Goal: Transaction & Acquisition: Purchase product/service

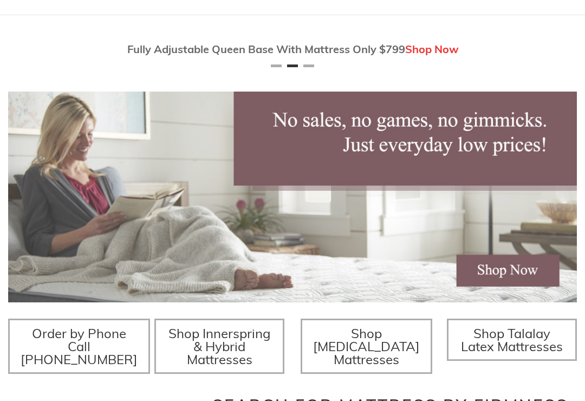
scroll to position [0, 569]
click at [520, 274] on img at bounding box center [292, 197] width 569 height 211
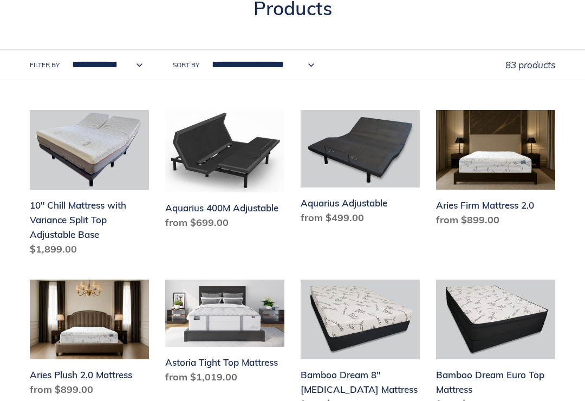
scroll to position [162, 0]
click at [50, 241] on link "10" Chill Mattress with Variance Split Top Adjustable Base" at bounding box center [89, 185] width 119 height 151
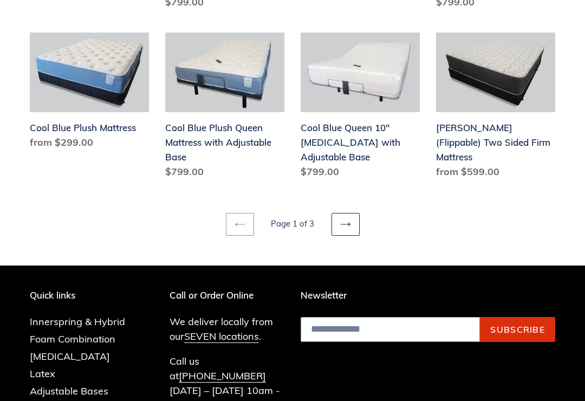
scroll to position [1397, 0]
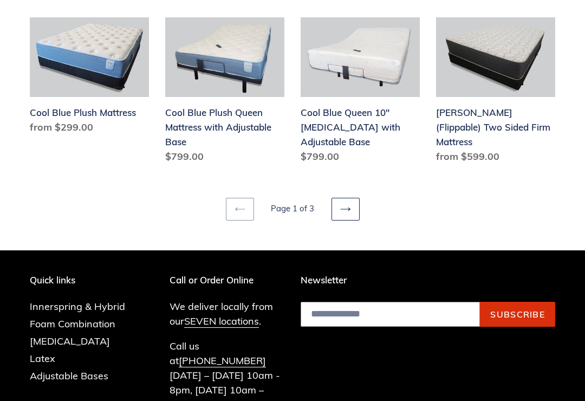
click at [343, 214] on icon at bounding box center [345, 209] width 11 height 11
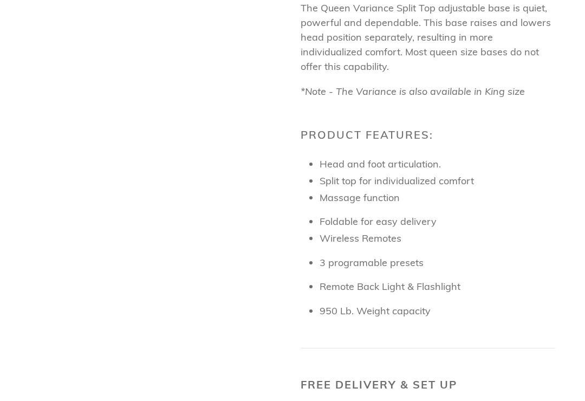
scroll to position [1284, 0]
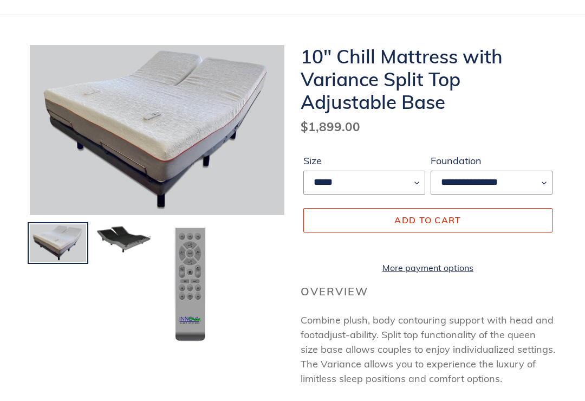
scroll to position [114, 0]
click at [125, 246] on img at bounding box center [124, 238] width 59 height 31
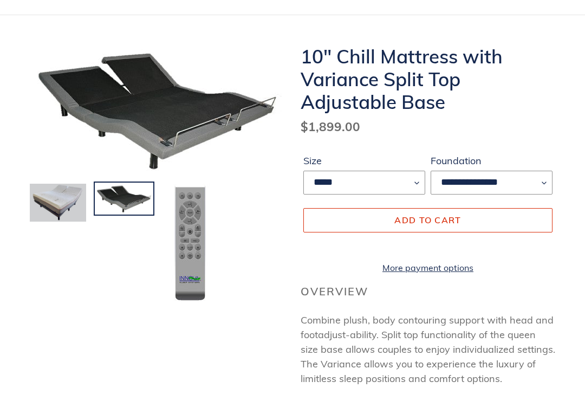
click at [44, 217] on img at bounding box center [58, 203] width 59 height 40
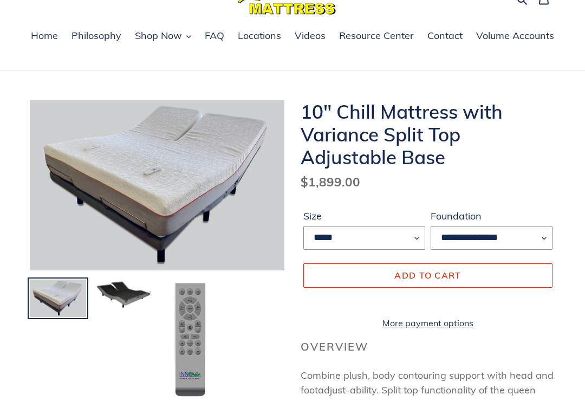
scroll to position [0, 0]
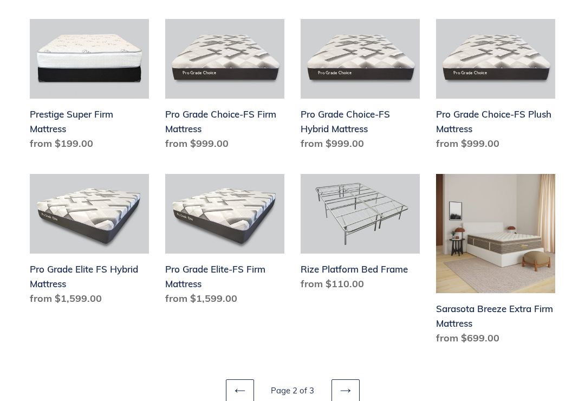
scroll to position [1250, 0]
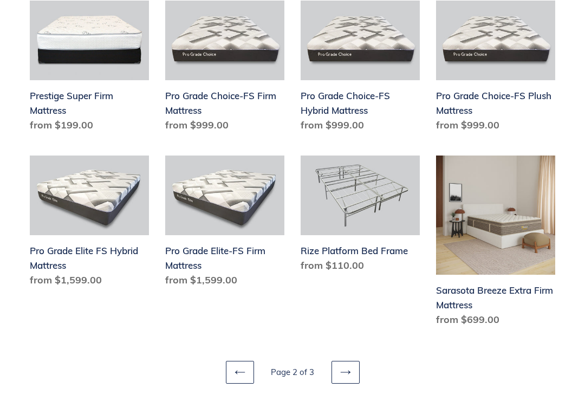
click at [349, 368] on icon at bounding box center [345, 372] width 11 height 11
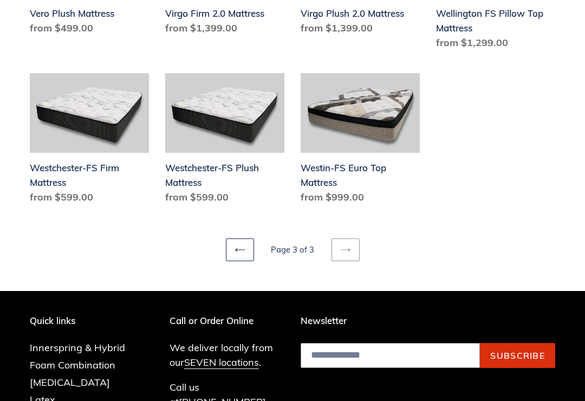
scroll to position [885, 0]
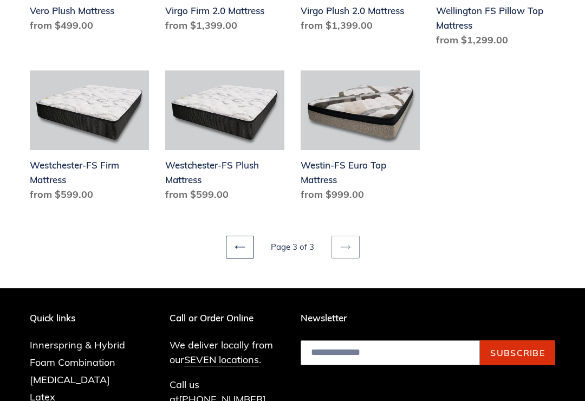
click at [242, 238] on link "Previous page" at bounding box center [240, 247] width 28 height 23
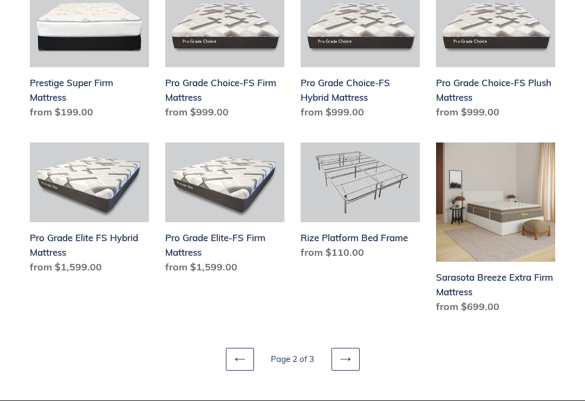
scroll to position [1283, 0]
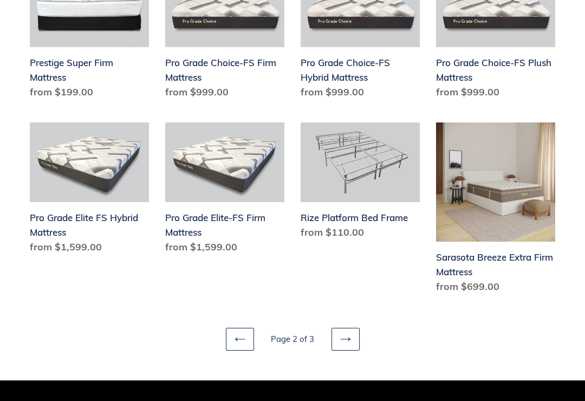
click at [237, 334] on icon at bounding box center [240, 339] width 11 height 11
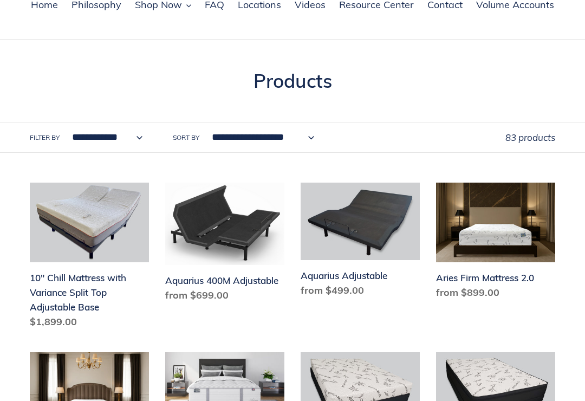
scroll to position [89, 0]
click at [38, 297] on link "10" Chill Mattress with Variance Split Top Adjustable Base" at bounding box center [89, 258] width 119 height 151
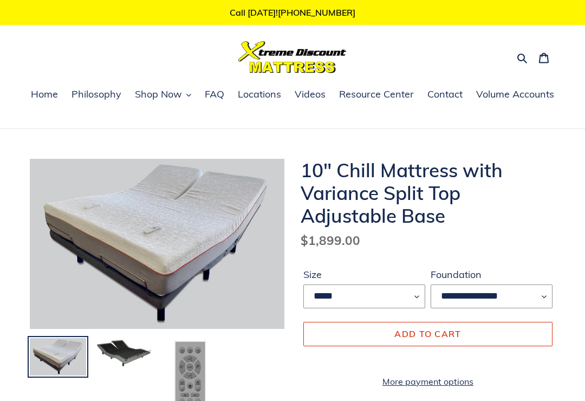
click at [137, 363] on img at bounding box center [124, 352] width 59 height 31
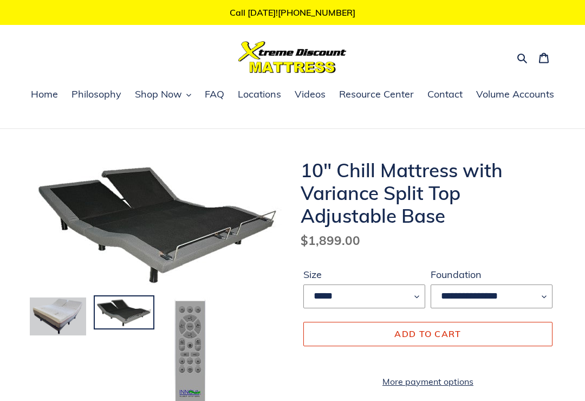
click at [69, 331] on img at bounding box center [58, 317] width 59 height 40
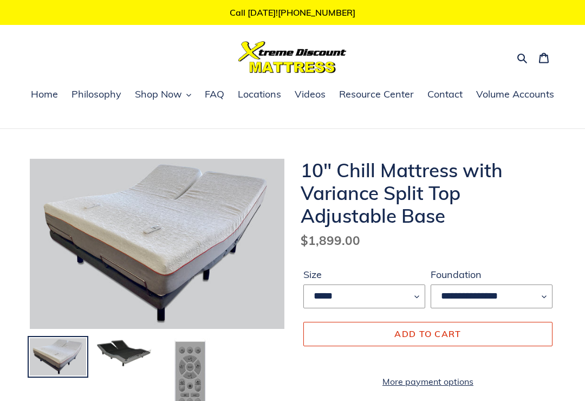
click at [134, 355] on img at bounding box center [124, 352] width 59 height 31
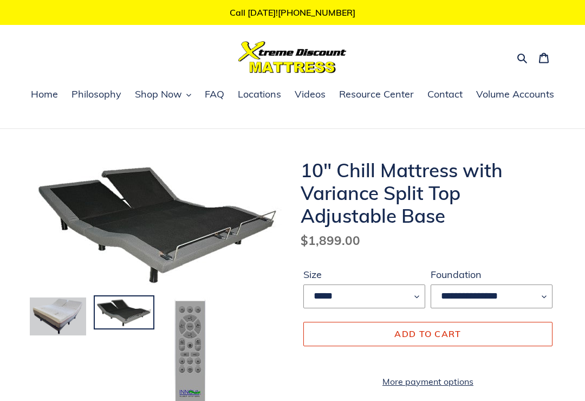
click at [65, 317] on img at bounding box center [58, 317] width 59 height 40
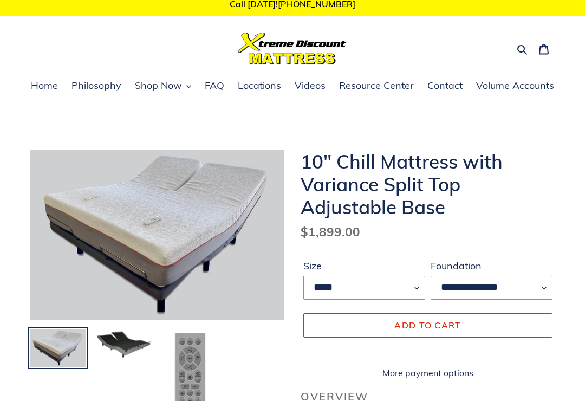
scroll to position [8, 0]
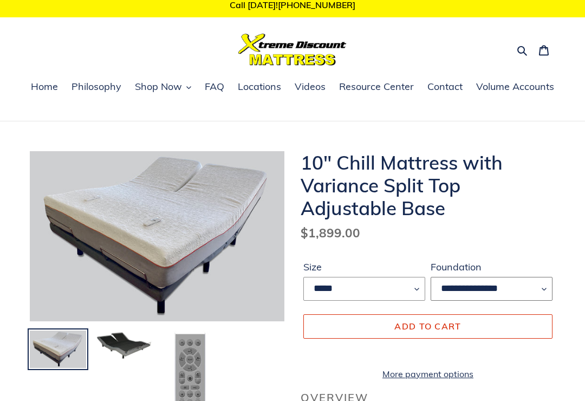
click at [542, 286] on select "**********" at bounding box center [492, 289] width 122 height 24
click at [414, 292] on select "*****" at bounding box center [365, 289] width 122 height 24
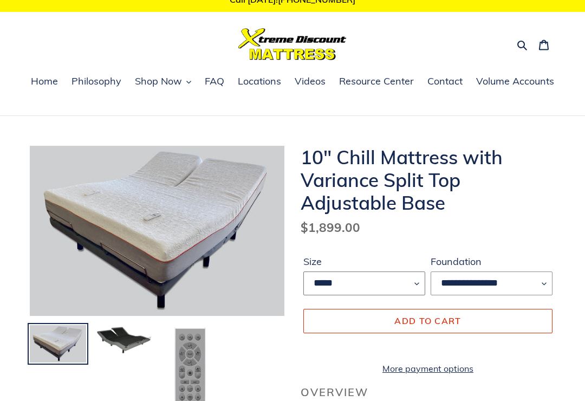
scroll to position [0, 0]
